Goal: Entertainment & Leisure: Consume media (video, audio)

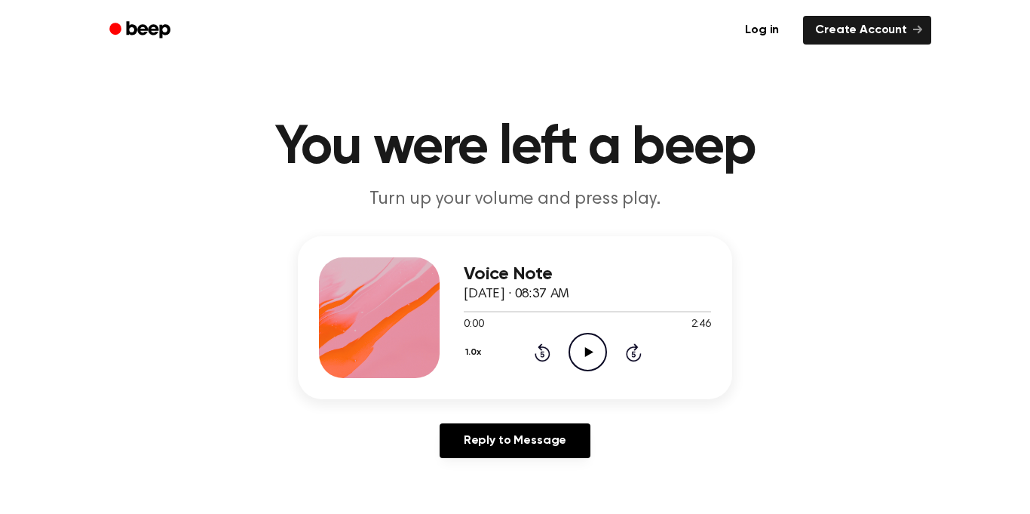
click at [578, 351] on icon "Play Audio" at bounding box center [588, 352] width 38 height 38
click at [582, 351] on icon "Pause Audio" at bounding box center [588, 352] width 38 height 38
click at [582, 351] on icon "Play Audio" at bounding box center [588, 352] width 38 height 38
click at [582, 351] on icon "Pause Audio" at bounding box center [588, 352] width 38 height 38
click at [582, 351] on icon "Play Audio" at bounding box center [588, 352] width 38 height 38
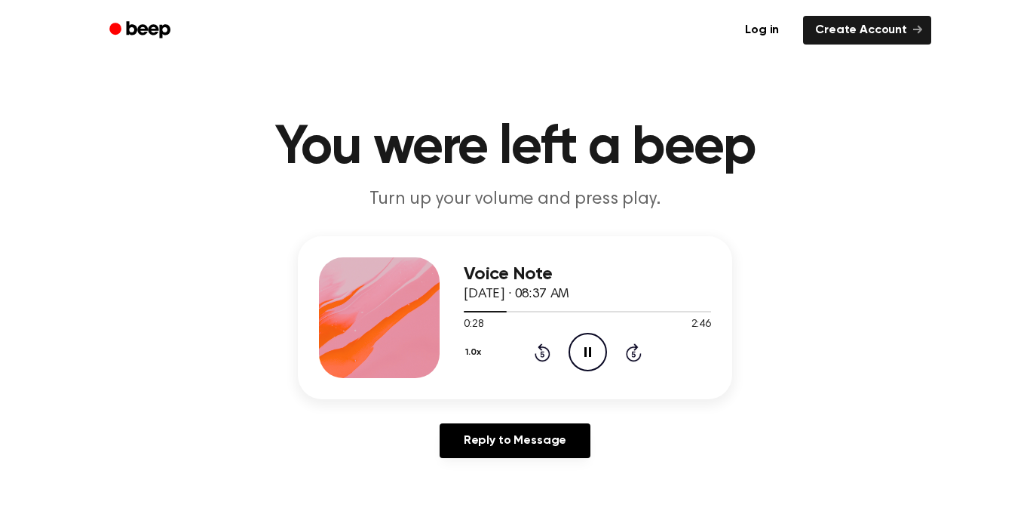
click at [585, 367] on icon "Pause Audio" at bounding box center [588, 352] width 38 height 38
click at [585, 367] on icon "Play Audio" at bounding box center [588, 352] width 38 height 38
click at [588, 351] on icon "Pause Audio" at bounding box center [588, 352] width 38 height 38
click at [588, 351] on icon at bounding box center [589, 352] width 8 height 10
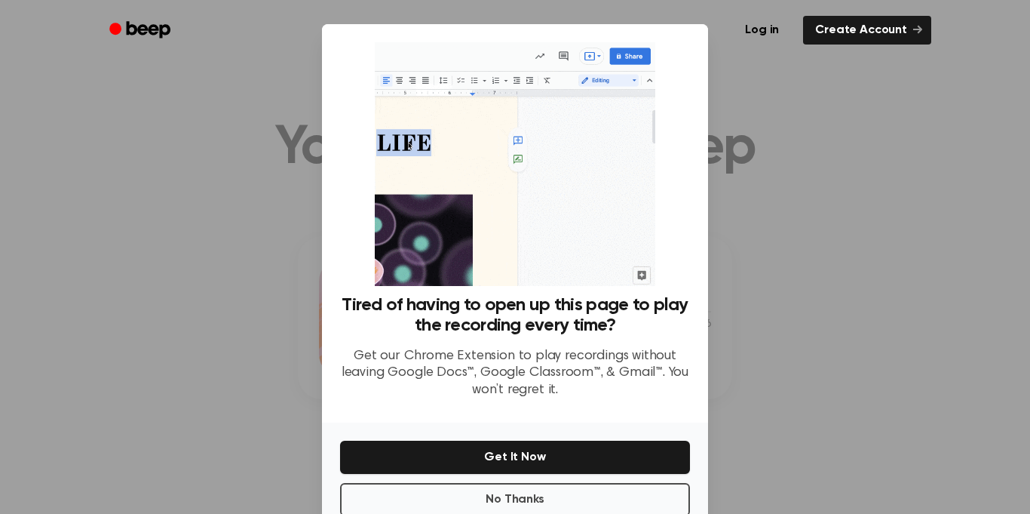
click at [588, 351] on p "Get our Chrome Extension to play recordings without leaving Google Docs™, Googl…" at bounding box center [515, 373] width 350 height 51
click at [493, 492] on button "No Thanks" at bounding box center [515, 499] width 350 height 33
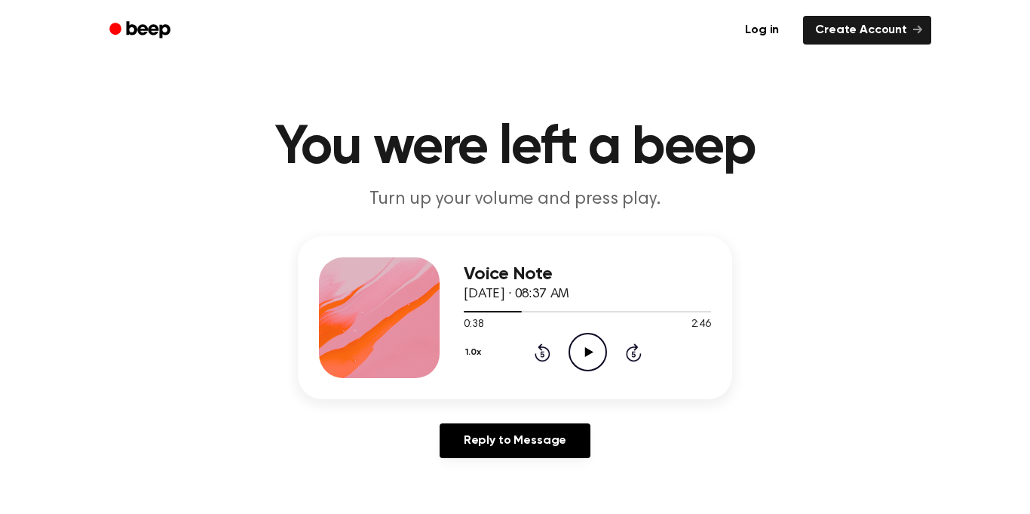
click at [588, 370] on circle at bounding box center [587, 351] width 37 height 37
click at [588, 348] on icon "Pause Audio" at bounding box center [588, 352] width 38 height 38
click at [588, 348] on icon "Play Audio" at bounding box center [588, 352] width 38 height 38
click at [588, 348] on icon "Pause Audio" at bounding box center [588, 352] width 38 height 38
click at [588, 348] on icon "Play Audio" at bounding box center [588, 352] width 38 height 38
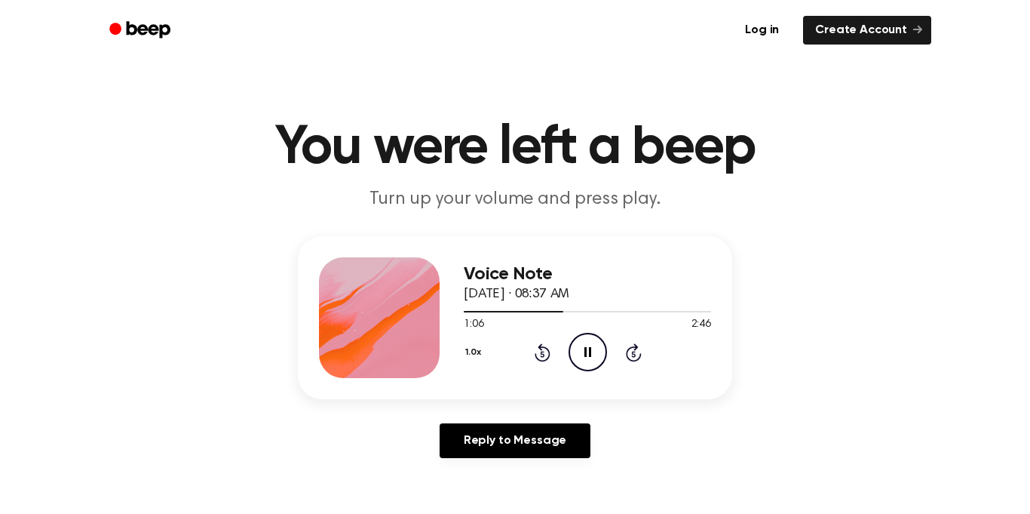
click at [588, 348] on icon "Pause Audio" at bounding box center [588, 352] width 38 height 38
click at [588, 348] on icon "Play Audio" at bounding box center [588, 352] width 38 height 38
click at [588, 348] on icon "Pause Audio" at bounding box center [588, 352] width 38 height 38
click at [588, 348] on icon "Play Audio" at bounding box center [588, 352] width 38 height 38
click at [588, 348] on icon "Pause Audio" at bounding box center [588, 352] width 38 height 38
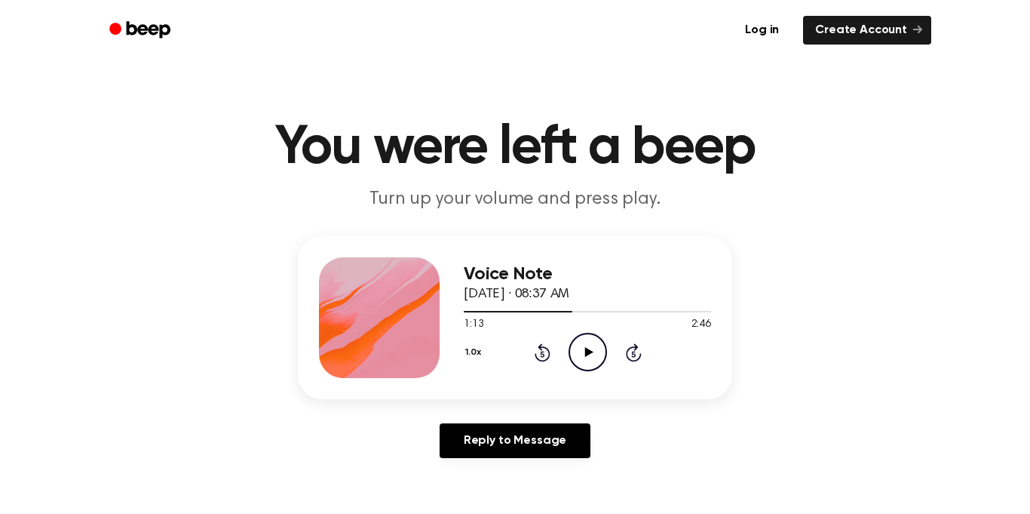
click at [588, 348] on icon "Play Audio" at bounding box center [588, 352] width 38 height 38
click at [588, 348] on icon "Pause Audio" at bounding box center [588, 352] width 38 height 38
drag, startPoint x: 577, startPoint y: 311, endPoint x: 567, endPoint y: 309, distance: 9.9
click at [567, 309] on div at bounding box center [587, 311] width 247 height 12
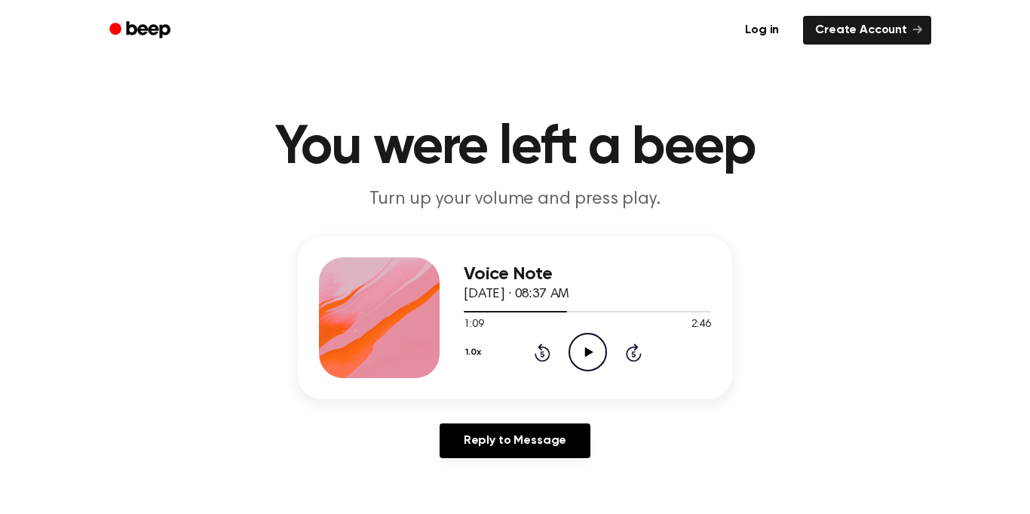
click at [581, 358] on icon "Play Audio" at bounding box center [588, 352] width 38 height 38
click at [581, 358] on icon "Pause Audio" at bounding box center [588, 352] width 38 height 38
click at [581, 358] on icon "Play Audio" at bounding box center [588, 352] width 38 height 38
click at [581, 358] on icon "Pause Audio" at bounding box center [588, 352] width 38 height 38
click at [581, 358] on icon "Play Audio" at bounding box center [588, 352] width 38 height 38
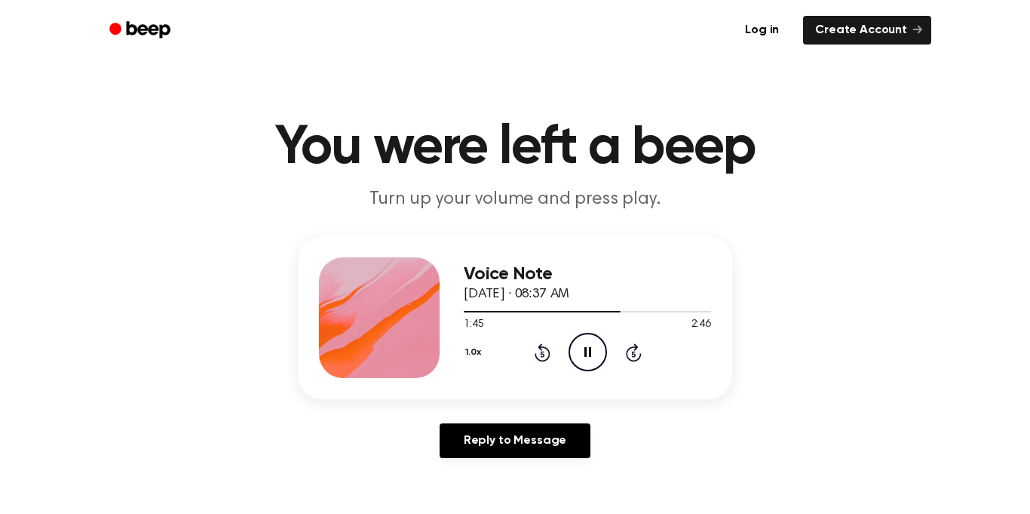
click at [581, 358] on icon "Pause Audio" at bounding box center [588, 352] width 38 height 38
click at [581, 358] on icon "Play Audio" at bounding box center [588, 352] width 38 height 38
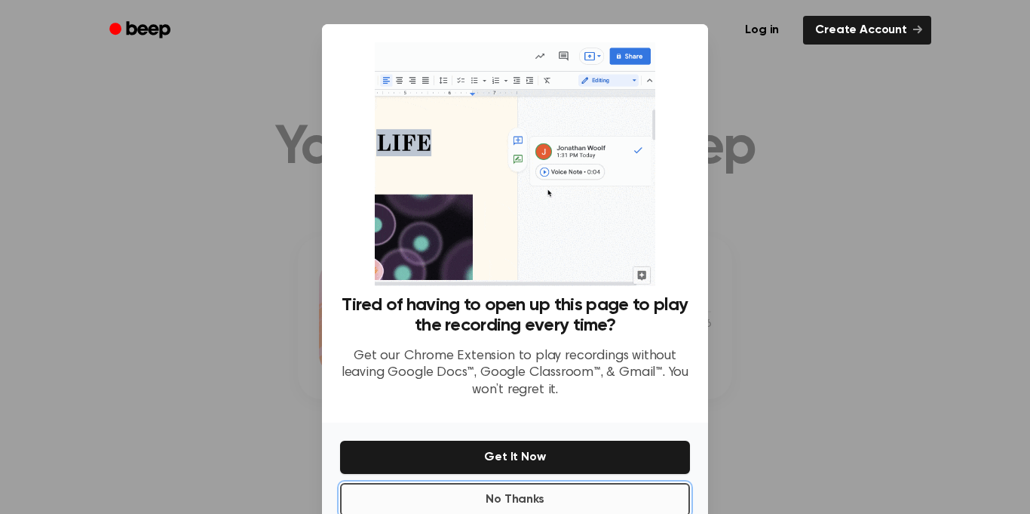
click at [589, 490] on button "No Thanks" at bounding box center [515, 499] width 350 height 33
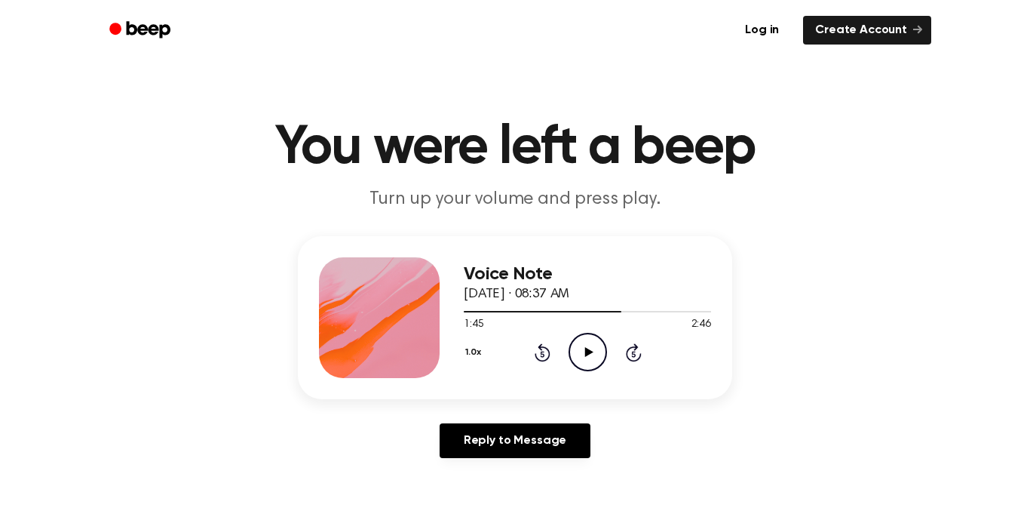
click at [581, 357] on icon "Play Audio" at bounding box center [588, 352] width 38 height 38
click at [581, 357] on icon "Pause Audio" at bounding box center [588, 352] width 38 height 38
click at [581, 357] on icon "Play Audio" at bounding box center [588, 352] width 38 height 38
click at [581, 357] on icon "Pause Audio" at bounding box center [588, 352] width 38 height 38
click at [581, 357] on icon "Play Audio" at bounding box center [588, 352] width 38 height 38
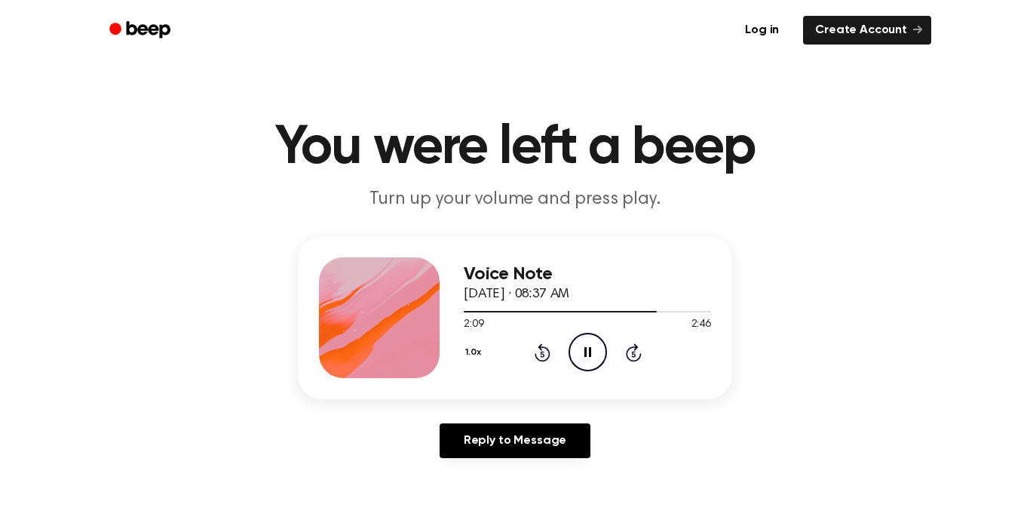
click at [581, 357] on icon "Pause Audio" at bounding box center [588, 352] width 38 height 38
click at [581, 357] on icon "Play Audio" at bounding box center [588, 352] width 38 height 38
click at [581, 357] on icon "Pause Audio" at bounding box center [588, 352] width 38 height 38
click at [581, 357] on icon "Play Audio" at bounding box center [588, 352] width 38 height 38
click at [581, 357] on icon "Pause Audio" at bounding box center [588, 352] width 38 height 38
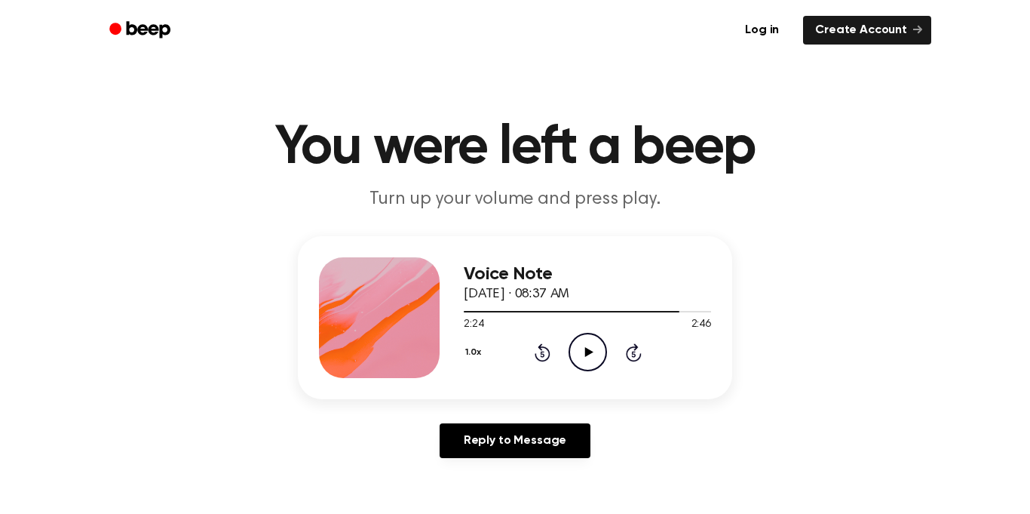
click at [581, 357] on icon "Play Audio" at bounding box center [588, 352] width 38 height 38
click at [581, 357] on icon "Pause Audio" at bounding box center [588, 352] width 38 height 38
